Goal: Task Accomplishment & Management: Complete application form

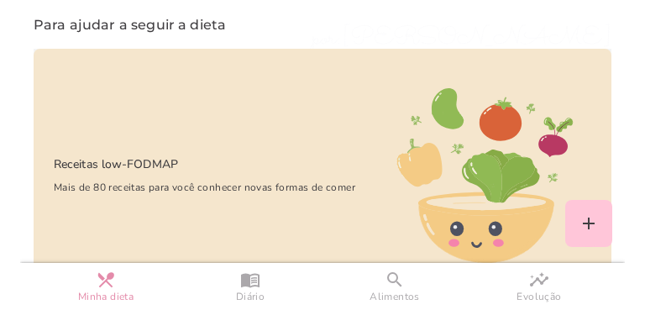
scroll to position [1568, 0]
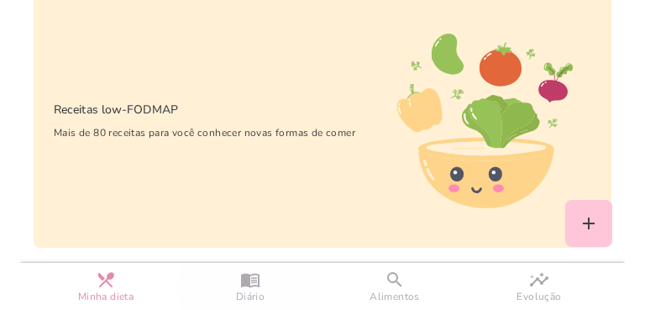
click at [0, 0] on slot "menu_book" at bounding box center [0, 0] width 0 height 0
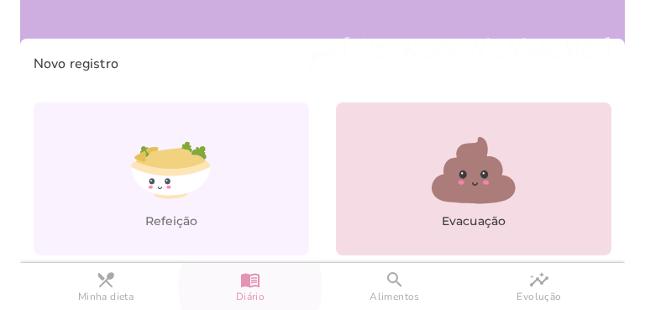
scroll to position [89, 0]
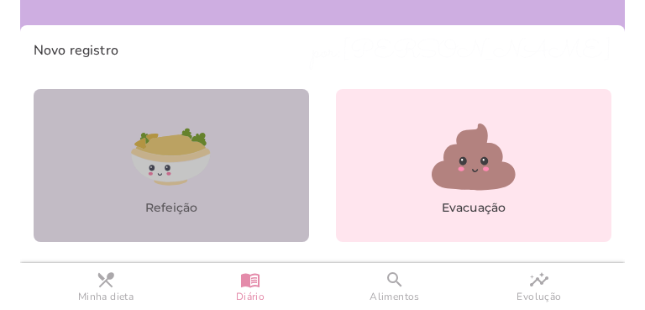
click at [207, 171] on icon at bounding box center [171, 157] width 84 height 84
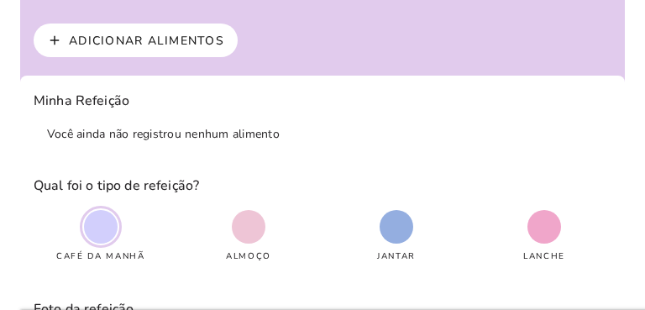
scroll to position [1, 0]
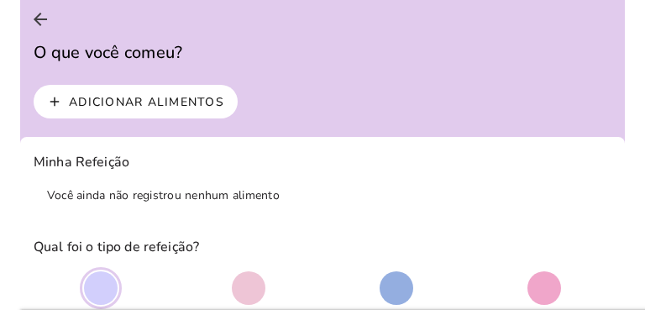
click at [0, 0] on slot "Adicionar alimentos" at bounding box center [0, 0] width 0 height 0
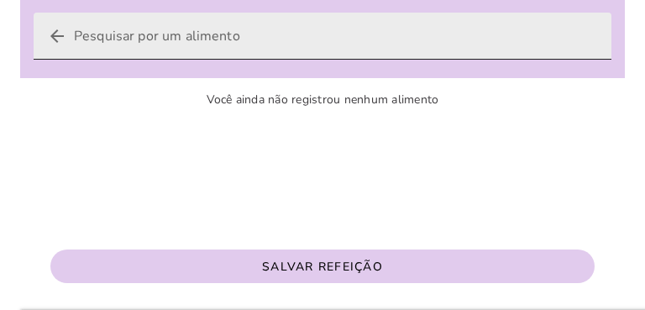
click at [60, 31] on icon "arrow_back" at bounding box center [57, 36] width 20 height 20
click at [74, 31] on input "arrow_back" at bounding box center [336, 36] width 524 height 47
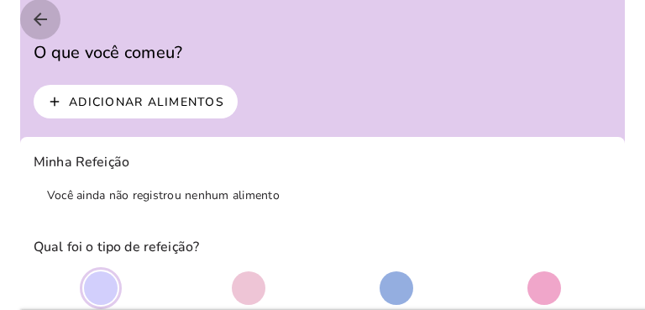
click at [39, 19] on icon "arrow_back" at bounding box center [40, 19] width 20 height 20
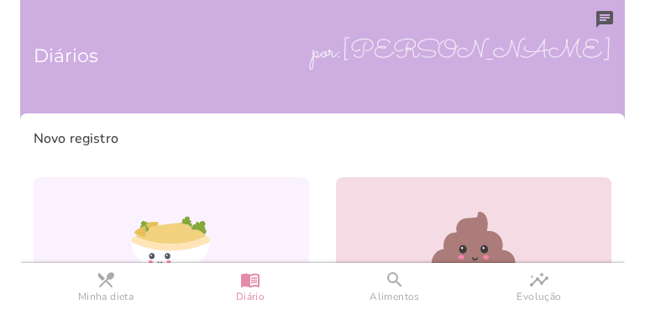
scroll to position [85, 0]
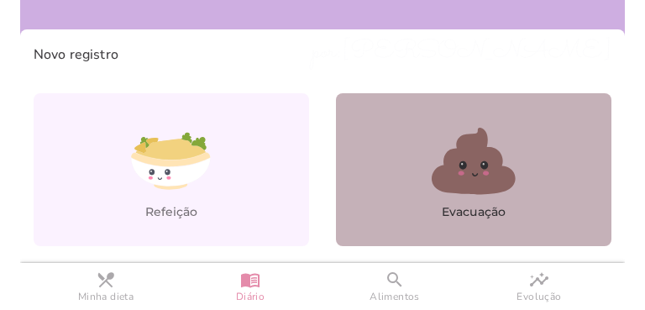
click at [465, 169] on icon at bounding box center [474, 161] width 84 height 67
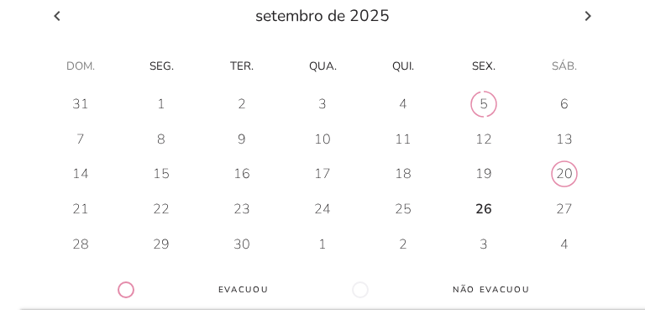
scroll to position [173, 0]
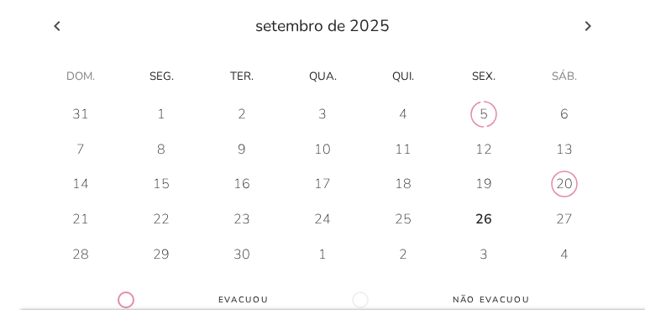
click at [477, 201] on div at bounding box center [322, 185] width 564 height 168
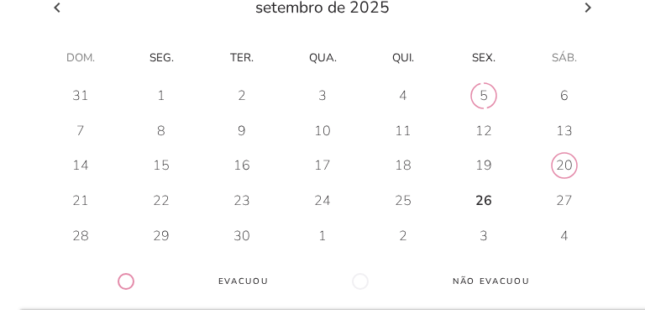
scroll to position [187, 0]
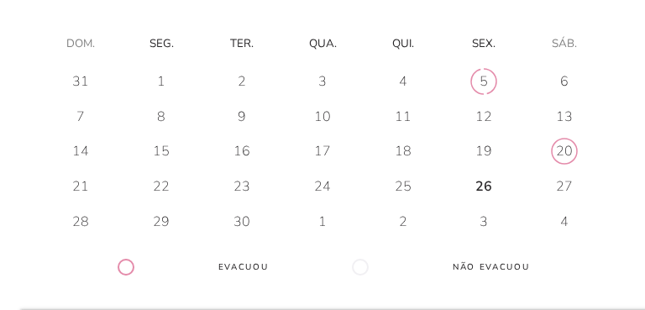
click at [464, 181] on h-0 at bounding box center [483, 186] width 79 height 27
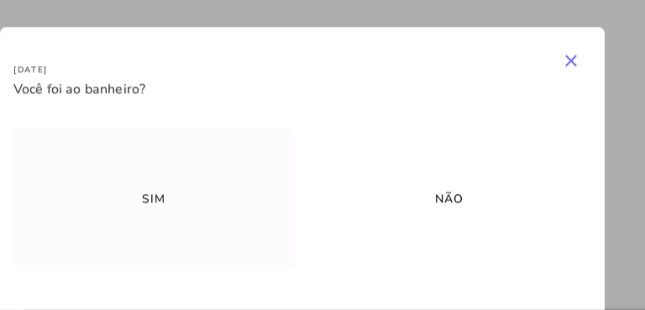
click at [0, 0] on slot "Sim" at bounding box center [0, 0] width 0 height 0
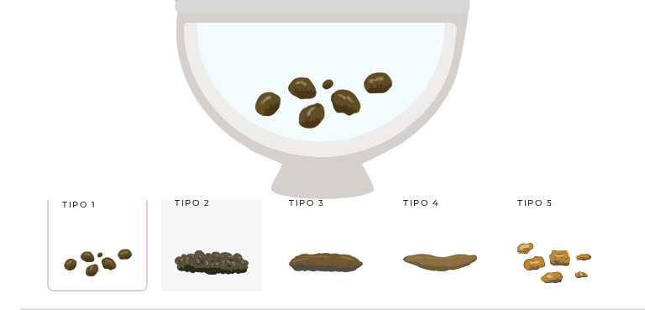
scroll to position [168, 0]
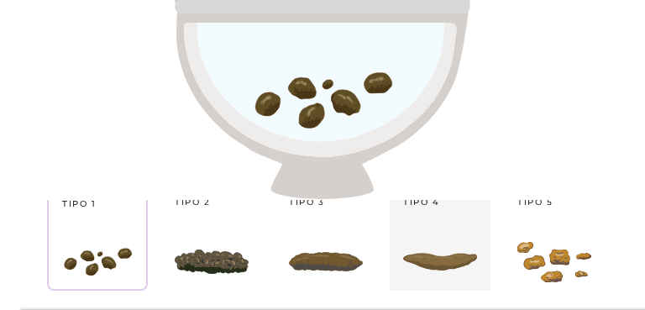
type strip-control "4"
click at [0, 0] on slot "Tipo 1 Tipo 2 Tipo 3 Tipo 4 Tipo 5 Tipo 6 Tipo 7" at bounding box center [0, 0] width 0 height 0
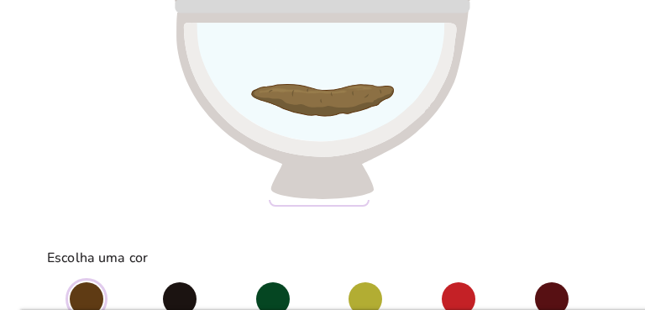
scroll to position [294, 0]
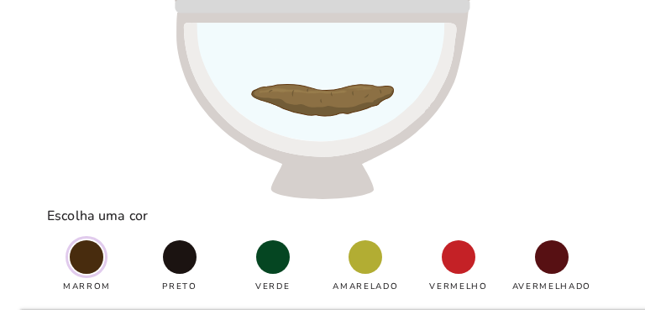
click at [86, 255] on span at bounding box center [87, 257] width 34 height 34
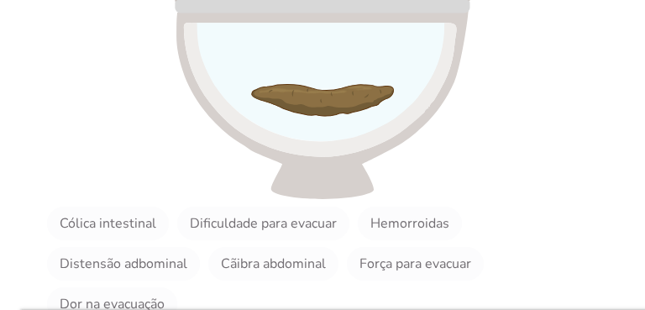
scroll to position [546, 0]
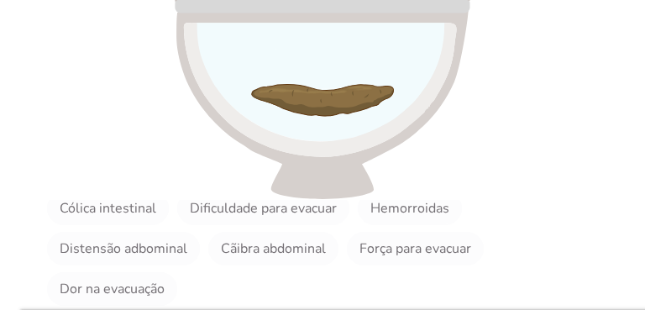
click at [0, 0] on slot "Distensão adbominal" at bounding box center [0, 0] width 0 height 0
type vaadin-checkbox "mTIZhjQvWHdVhy6ADeU0"
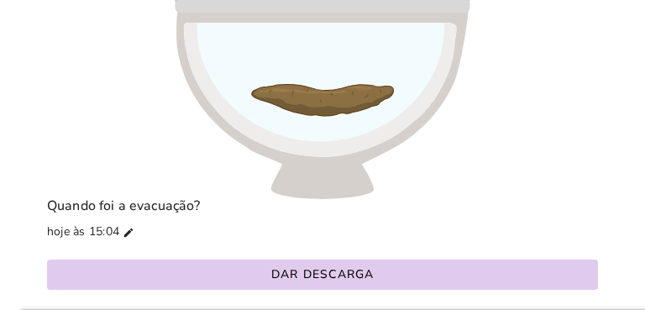
scroll to position [714, 0]
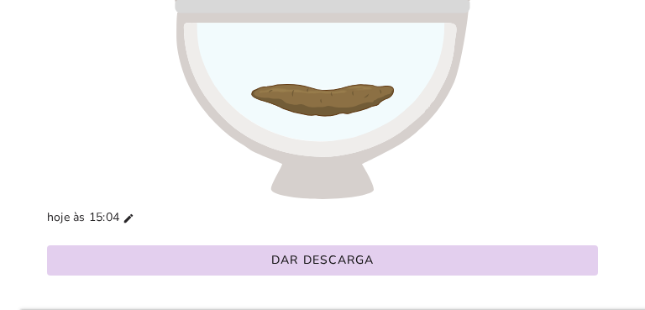
click at [0, 0] on slot "Dar descarga" at bounding box center [0, 0] width 0 height 0
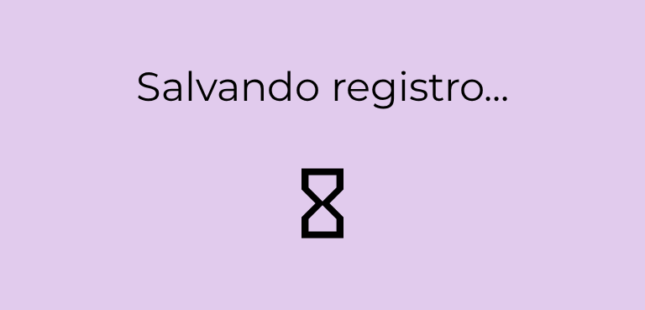
type strip-control "1"
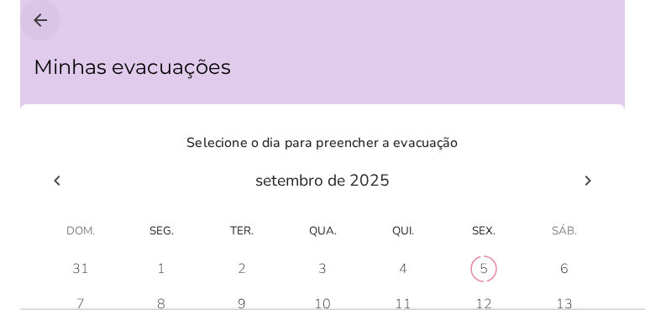
click at [42, 23] on icon "arrow_back" at bounding box center [40, 20] width 20 height 20
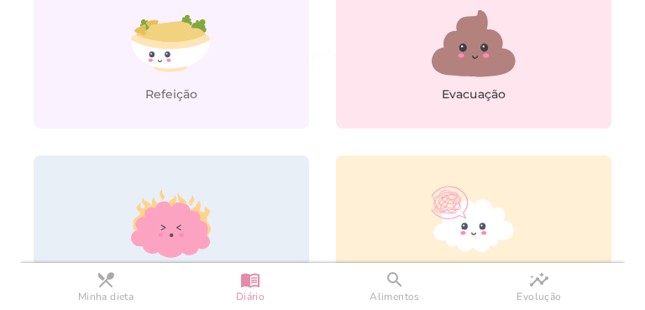
scroll to position [294, 0]
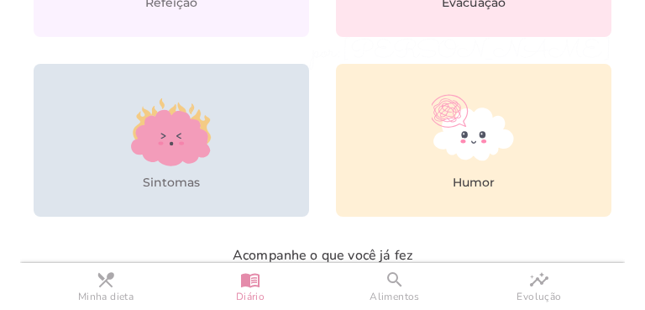
click at [177, 134] on icon at bounding box center [178, 137] width 5 height 6
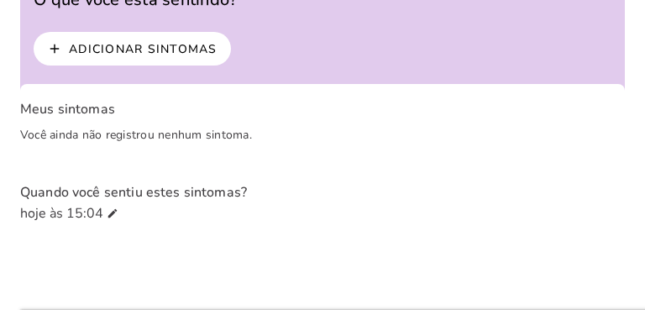
scroll to position [47, 0]
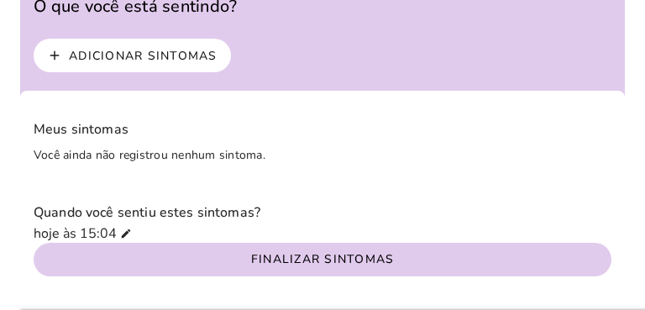
click at [0, 0] on slot "Adicionar sintomas" at bounding box center [0, 0] width 0 height 0
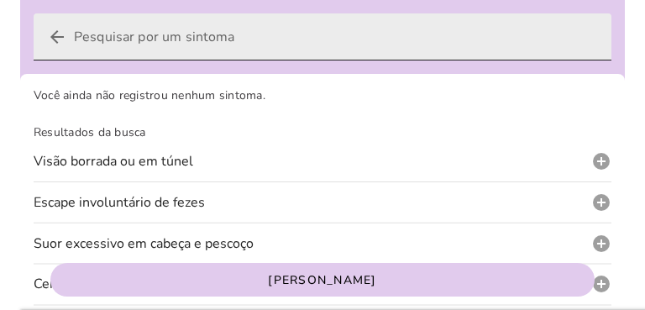
click at [57, 39] on icon "arrow_back" at bounding box center [57, 37] width 20 height 20
click at [74, 39] on input "arrow_back" at bounding box center [336, 36] width 524 height 47
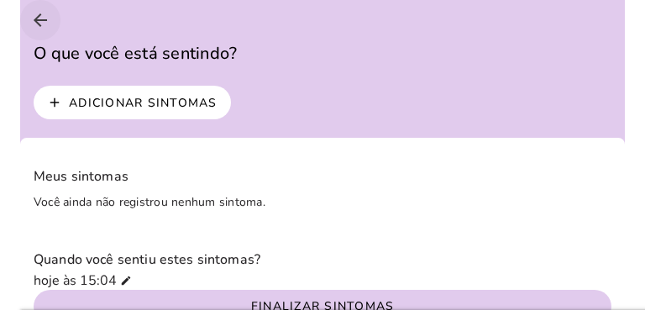
click at [40, 19] on icon "arrow_back" at bounding box center [40, 20] width 20 height 20
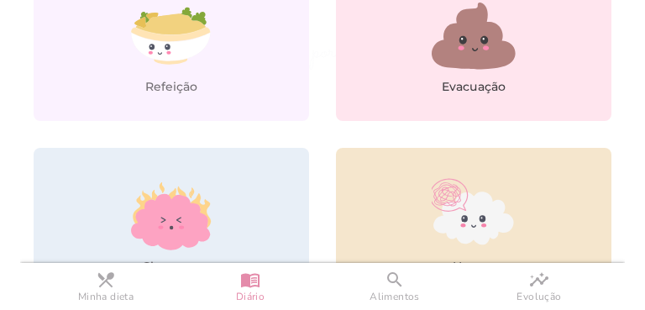
scroll to position [294, 0]
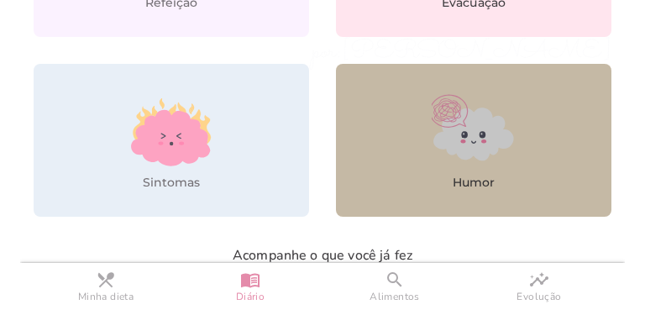
click at [470, 154] on icon at bounding box center [473, 134] width 80 height 53
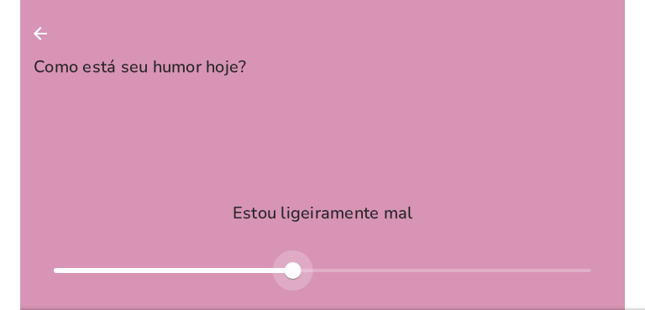
type input "*"
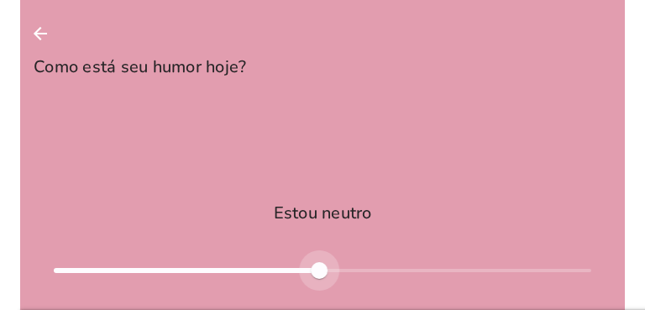
click at [307, 268] on div at bounding box center [323, 270] width 538 height 40
click at [42, 36] on icon "arrow_back" at bounding box center [40, 34] width 20 height 20
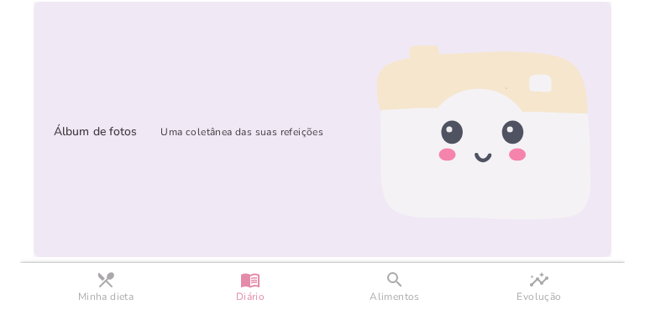
scroll to position [842, 0]
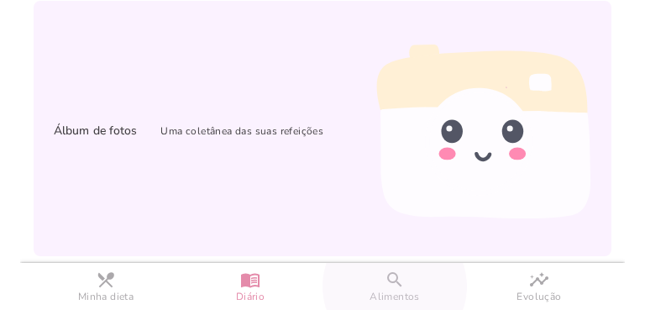
click at [0, 0] on slot "search" at bounding box center [0, 0] width 0 height 0
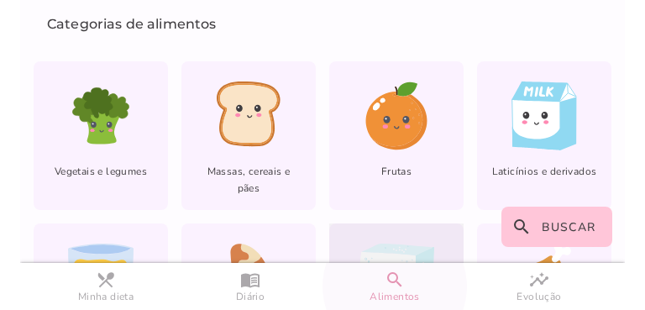
scroll to position [127, 0]
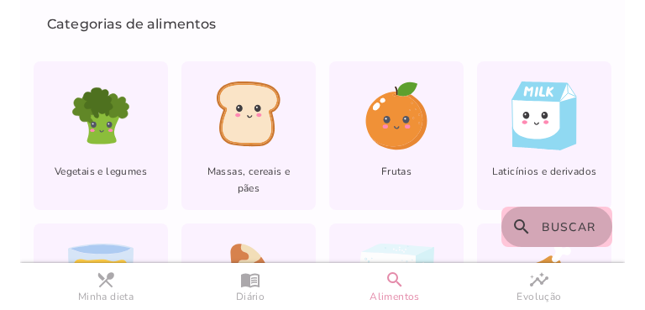
click at [555, 223] on span "Buscar" at bounding box center [569, 227] width 55 height 16
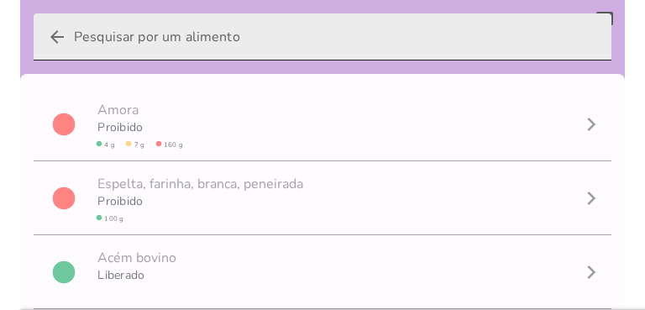
click at [139, 48] on input "arrow_back" at bounding box center [336, 36] width 524 height 47
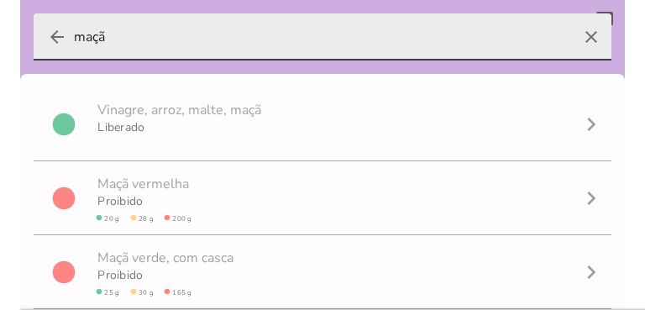
drag, startPoint x: 129, startPoint y: 38, endPoint x: 60, endPoint y: 38, distance: 68.9
click at [60, 38] on label "arrow_back maçã clear" at bounding box center [323, 36] width 578 height 47
type input "maçã"
type mwc-textfield "maçã"
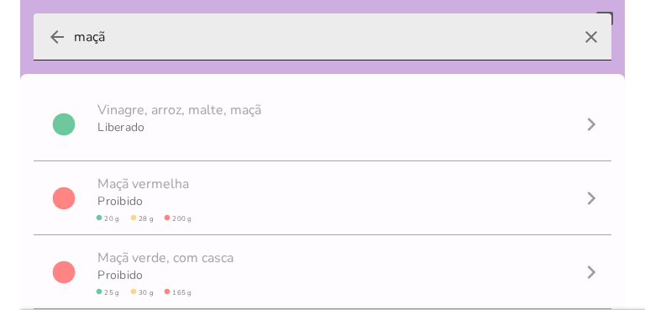
click at [55, 38] on icon "arrow_back" at bounding box center [57, 37] width 20 height 20
click at [74, 38] on input "maçã" at bounding box center [322, 36] width 497 height 47
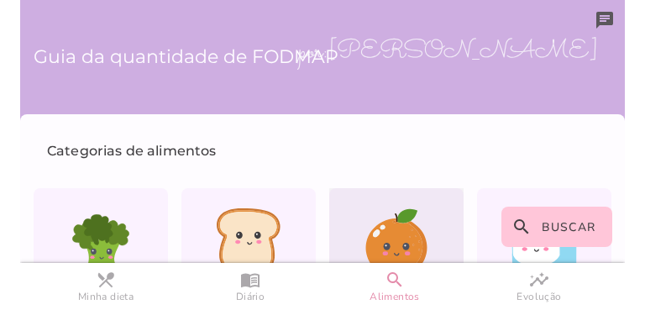
scroll to position [126, 0]
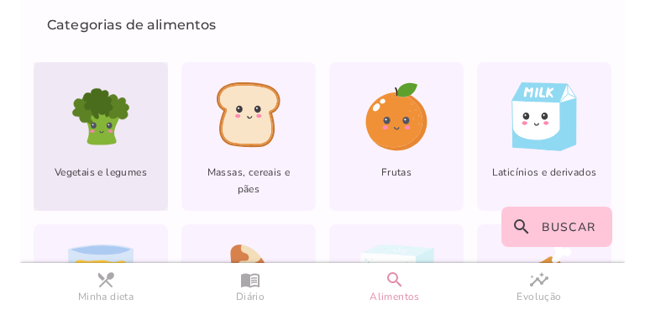
click at [96, 123] on icon at bounding box center [101, 128] width 38 height 34
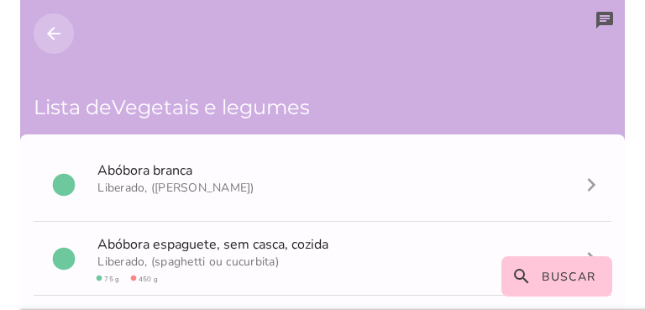
click at [58, 32] on icon "arrow_back" at bounding box center [54, 34] width 20 height 20
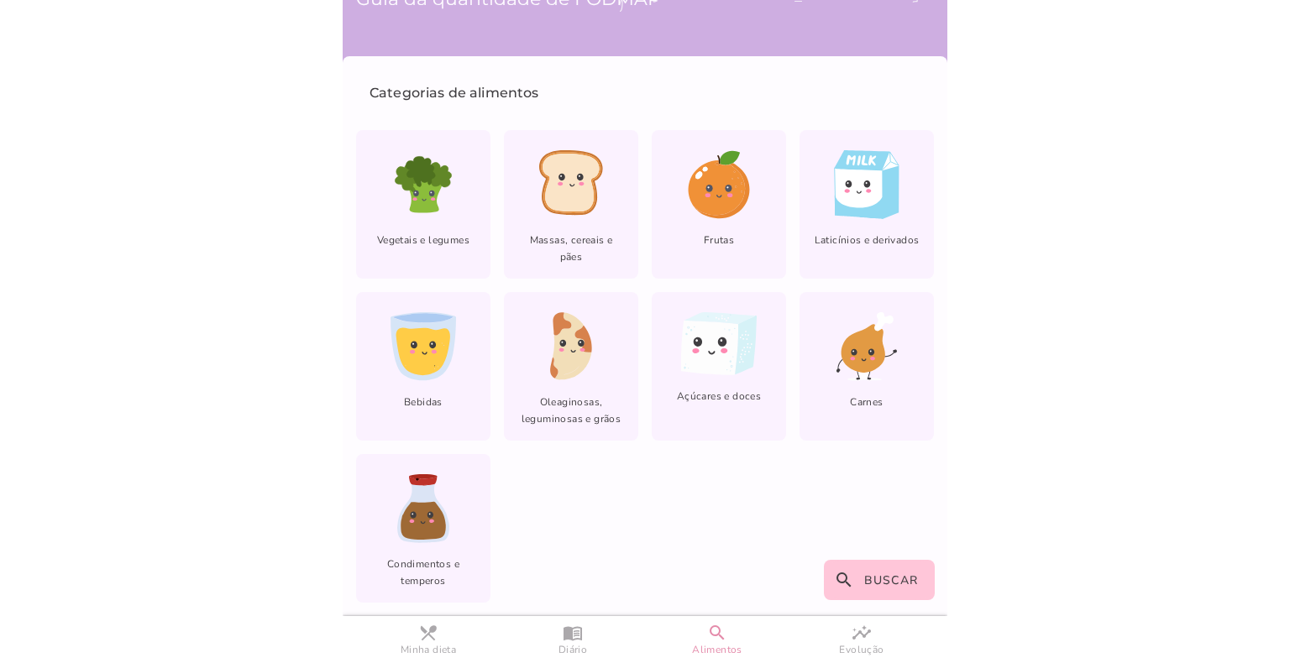
scroll to position [57, 0]
